Goal: Task Accomplishment & Management: Manage account settings

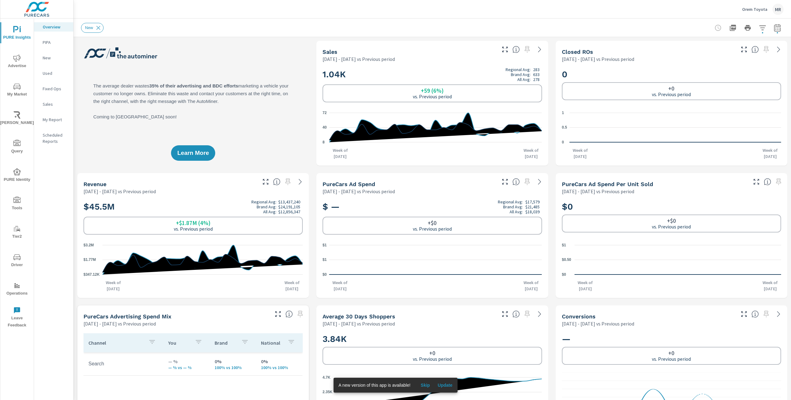
scroll to position [0, 0]
click at [760, 11] on p "Orem Toyota" at bounding box center [754, 9] width 25 height 6
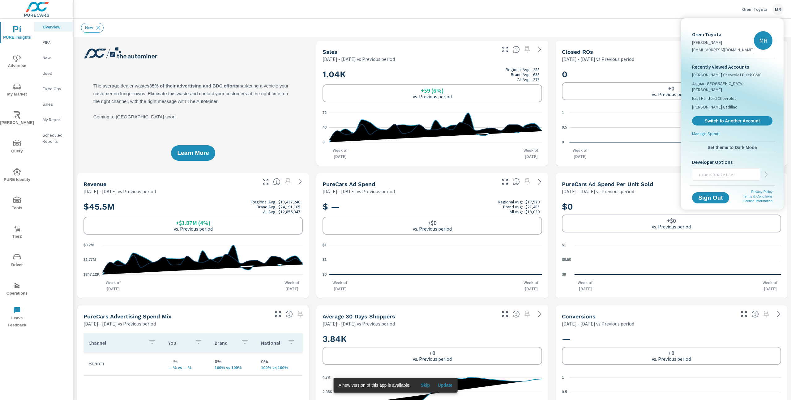
drag, startPoint x: 717, startPoint y: 113, endPoint x: 698, endPoint y: 113, distance: 19.8
click at [717, 118] on span "Switch to Another Account" at bounding box center [733, 121] width 74 height 6
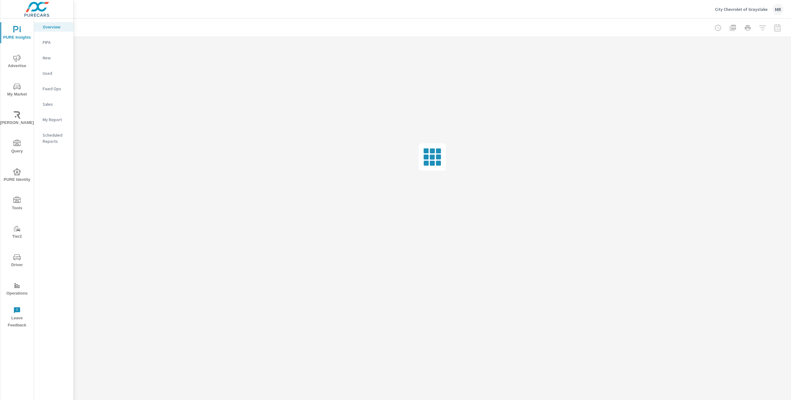
click at [15, 258] on icon "nav menu" at bounding box center [16, 257] width 7 height 7
